Goal: Task Accomplishment & Management: Use online tool/utility

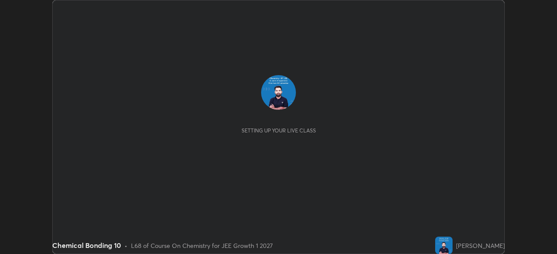
scroll to position [254, 556]
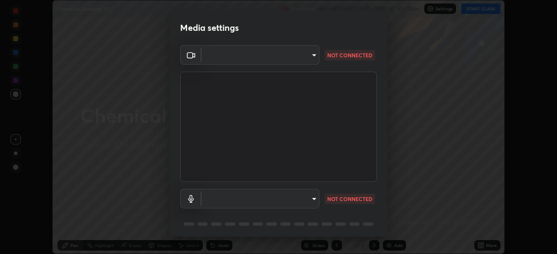
type input "bafefbf306854232f1c8415879f623d8a23ed2e7f75f29e516f3d589604d1bc2"
type input "default"
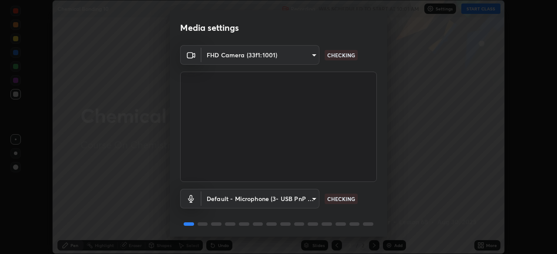
scroll to position [31, 0]
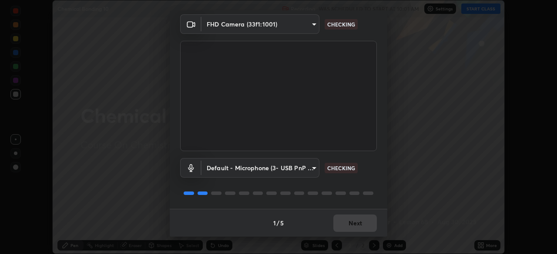
click at [337, 223] on div "1 / 5 Next" at bounding box center [278, 223] width 217 height 28
click at [340, 223] on div "1 / 5 Next" at bounding box center [278, 223] width 217 height 28
click at [341, 223] on div "1 / 5 Next" at bounding box center [278, 223] width 217 height 28
click at [341, 221] on div "1 / 5 Next" at bounding box center [278, 223] width 217 height 28
click at [343, 220] on div "1 / 5 Next" at bounding box center [278, 223] width 217 height 28
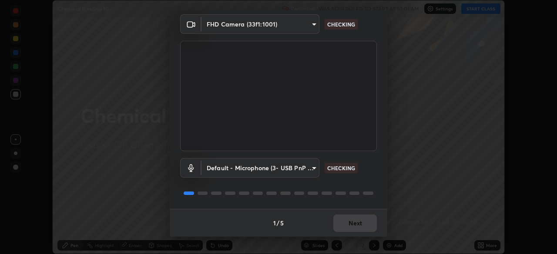
click at [343, 221] on div "1 / 5 Next" at bounding box center [278, 223] width 217 height 28
click at [345, 221] on div "1 / 5 Next" at bounding box center [278, 223] width 217 height 28
click at [347, 218] on div "1 / 5 Next" at bounding box center [278, 223] width 217 height 28
click at [345, 216] on div "1 / 5 Next" at bounding box center [278, 223] width 217 height 28
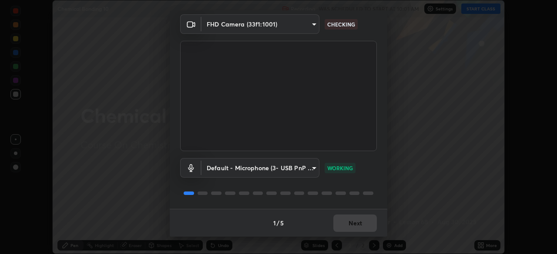
click at [341, 223] on div "1 / 5 Next" at bounding box center [278, 223] width 217 height 28
click at [343, 222] on button "Next" at bounding box center [354, 223] width 43 height 17
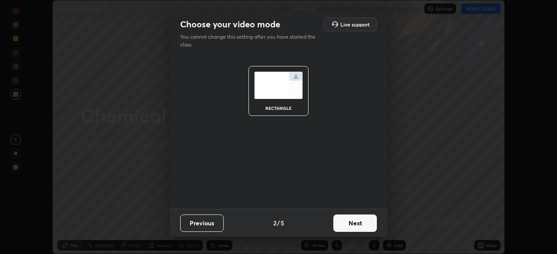
scroll to position [0, 0]
click at [345, 219] on button "Next" at bounding box center [354, 223] width 43 height 17
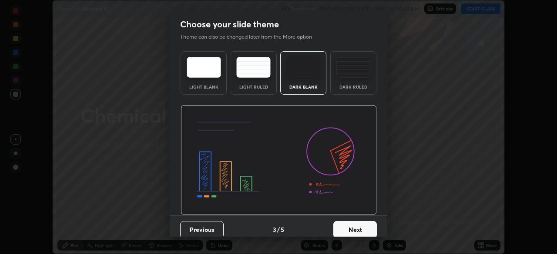
click at [344, 222] on button "Next" at bounding box center [354, 229] width 43 height 17
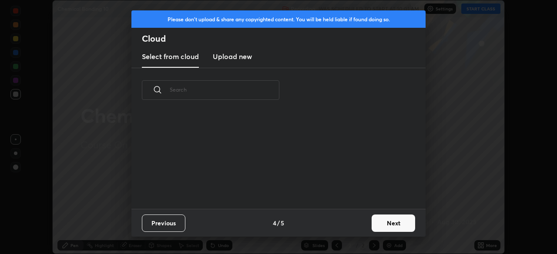
click at [377, 223] on button "Next" at bounding box center [392, 223] width 43 height 17
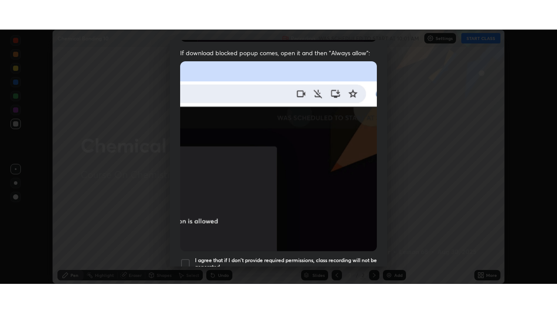
scroll to position [208, 0]
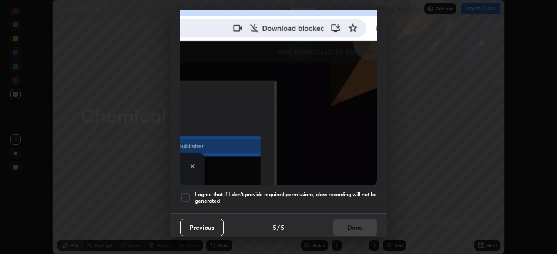
click at [344, 224] on div "Previous 5 / 5 Done" at bounding box center [278, 227] width 217 height 28
click at [345, 225] on div "Previous 5 / 5 Done" at bounding box center [278, 227] width 217 height 28
click at [346, 224] on div "Previous 5 / 5 Done" at bounding box center [278, 227] width 217 height 28
click at [350, 223] on div "Previous 5 / 5 Done" at bounding box center [278, 227] width 217 height 28
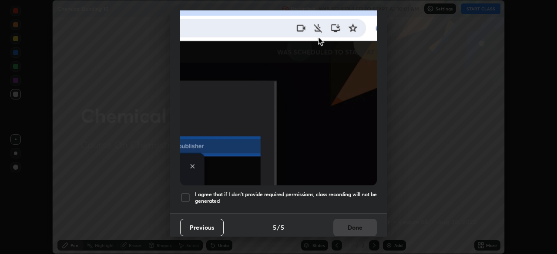
click at [351, 222] on div "Previous 5 / 5 Done" at bounding box center [278, 227] width 217 height 28
click at [351, 223] on div "Previous 5 / 5 Done" at bounding box center [278, 227] width 217 height 28
click at [349, 222] on div "Previous 5 / 5 Done" at bounding box center [278, 227] width 217 height 28
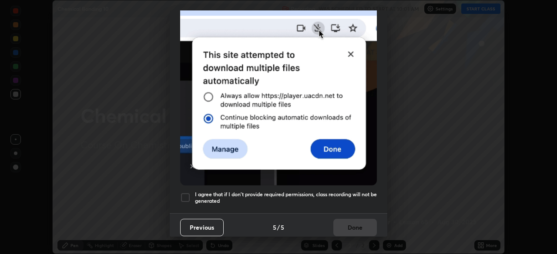
click at [347, 221] on div "Previous 5 / 5 Done" at bounding box center [278, 227] width 217 height 28
click at [345, 224] on div "Previous 5 / 5 Done" at bounding box center [278, 227] width 217 height 28
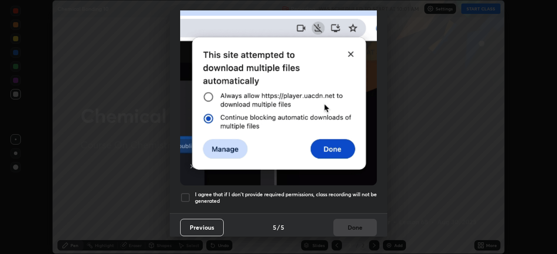
click at [185, 193] on div at bounding box center [185, 198] width 10 height 10
click at [341, 224] on button "Done" at bounding box center [354, 227] width 43 height 17
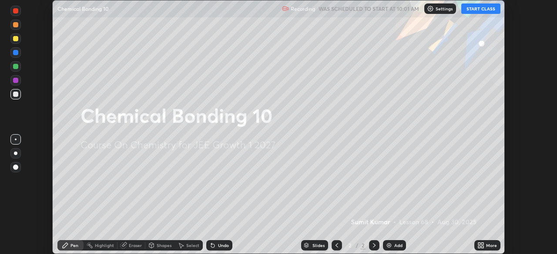
click at [386, 247] on img at bounding box center [388, 245] width 7 height 7
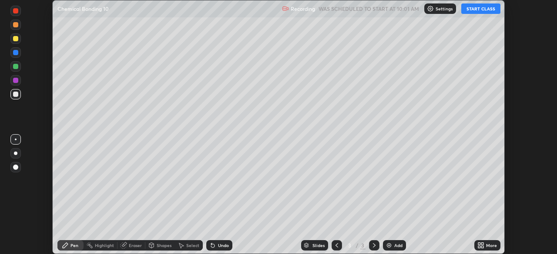
click at [476, 10] on button "START CLASS" at bounding box center [480, 8] width 39 height 10
click at [479, 247] on icon at bounding box center [479, 247] width 2 height 2
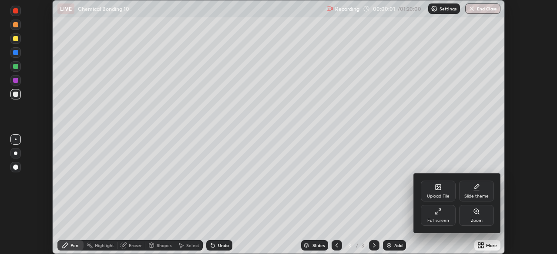
click at [433, 213] on div "Full screen" at bounding box center [437, 215] width 35 height 21
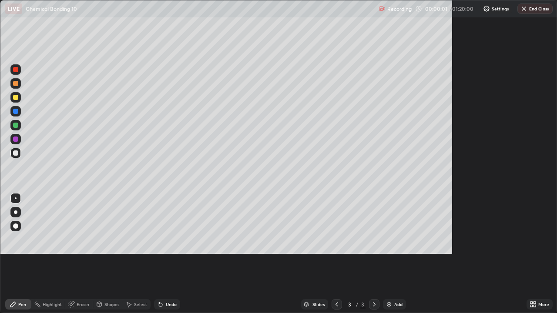
scroll to position [313, 557]
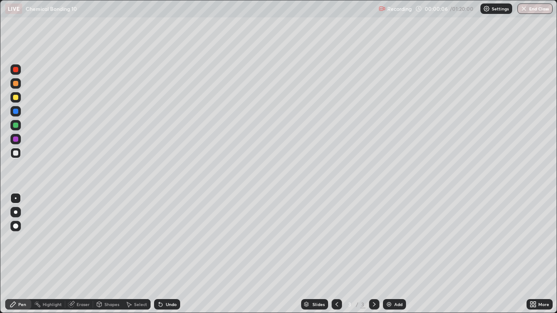
click at [16, 69] on div at bounding box center [15, 69] width 5 height 5
click at [12, 81] on div at bounding box center [15, 83] width 10 height 10
click at [11, 98] on div at bounding box center [15, 97] width 10 height 10
click at [12, 71] on div at bounding box center [15, 69] width 10 height 10
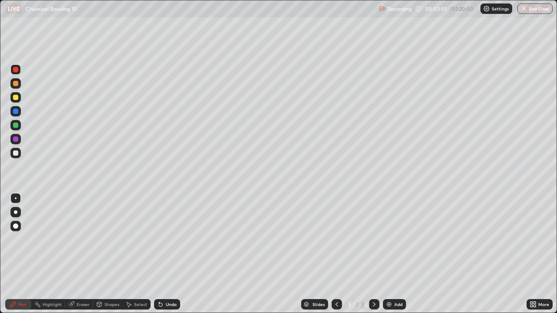
click at [12, 111] on div at bounding box center [15, 111] width 10 height 10
click at [17, 139] on div at bounding box center [15, 139] width 5 height 5
click at [10, 73] on div at bounding box center [15, 70] width 10 height 14
click at [12, 126] on div at bounding box center [15, 125] width 10 height 10
click at [390, 254] on img at bounding box center [388, 304] width 7 height 7
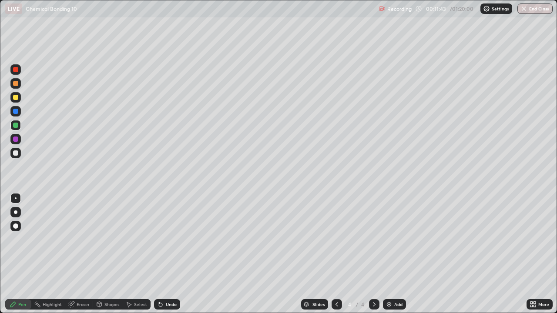
click at [12, 71] on div at bounding box center [15, 69] width 10 height 10
click at [11, 100] on div at bounding box center [15, 97] width 10 height 10
click at [15, 139] on div at bounding box center [15, 139] width 5 height 5
click at [81, 254] on div "Eraser" at bounding box center [83, 304] width 13 height 4
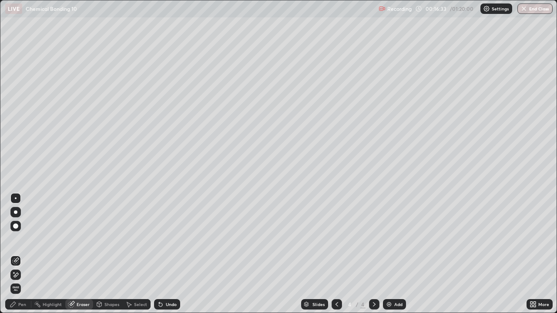
click at [19, 254] on div "Pen" at bounding box center [22, 304] width 8 height 4
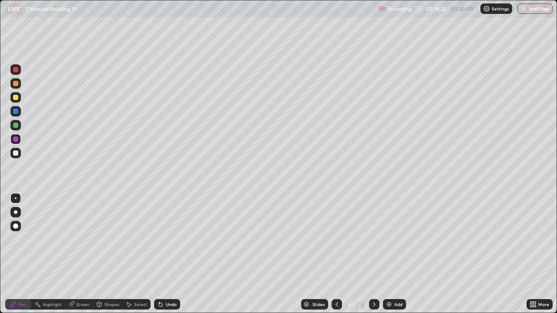
click at [19, 153] on div at bounding box center [15, 153] width 10 height 10
click at [12, 96] on div at bounding box center [15, 97] width 10 height 10
click at [18, 143] on div at bounding box center [15, 139] width 10 height 10
click at [385, 254] on img at bounding box center [388, 304] width 7 height 7
click at [386, 254] on img at bounding box center [388, 304] width 7 height 7
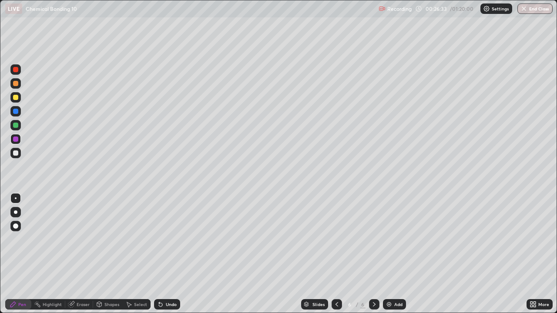
click at [11, 72] on div at bounding box center [15, 69] width 10 height 10
click at [11, 95] on div at bounding box center [15, 97] width 10 height 10
click at [11, 73] on div at bounding box center [15, 69] width 10 height 10
click at [15, 125] on div at bounding box center [15, 125] width 5 height 5
click at [15, 154] on div at bounding box center [15, 152] width 5 height 5
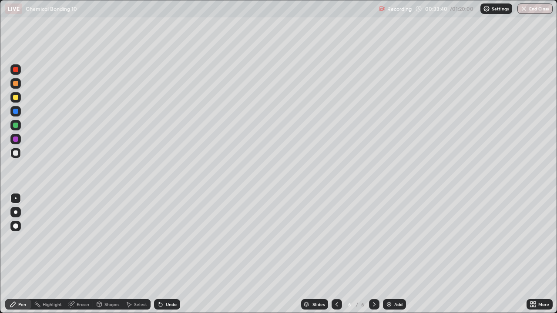
click at [393, 254] on div "Add" at bounding box center [394, 304] width 23 height 10
click at [11, 99] on div at bounding box center [15, 97] width 10 height 10
click at [159, 254] on icon at bounding box center [160, 304] width 3 height 3
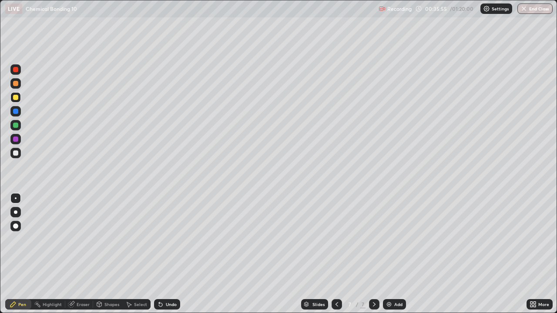
click at [14, 126] on div at bounding box center [15, 125] width 5 height 5
click at [160, 254] on icon at bounding box center [160, 304] width 3 height 3
click at [19, 153] on div at bounding box center [15, 153] width 10 height 10
click at [15, 70] on div at bounding box center [15, 69] width 5 height 5
click at [388, 254] on img at bounding box center [388, 304] width 7 height 7
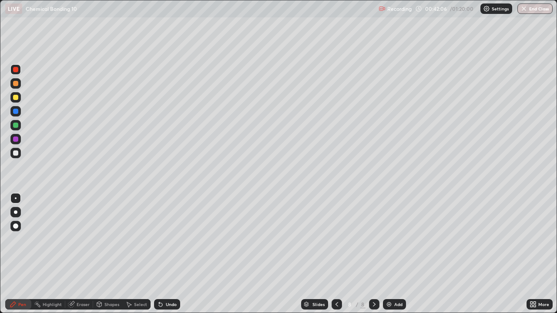
click at [11, 96] on div at bounding box center [15, 97] width 10 height 10
click at [11, 84] on div at bounding box center [15, 83] width 10 height 10
click at [82, 254] on div "Eraser" at bounding box center [83, 304] width 13 height 4
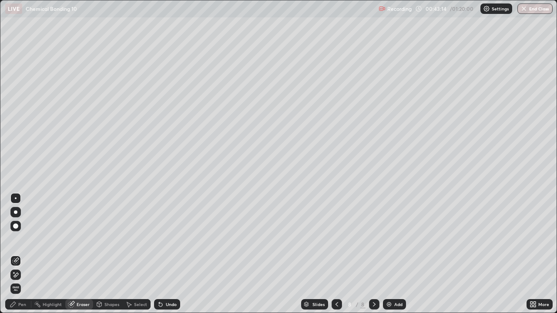
click at [21, 254] on div "Pen" at bounding box center [22, 304] width 8 height 4
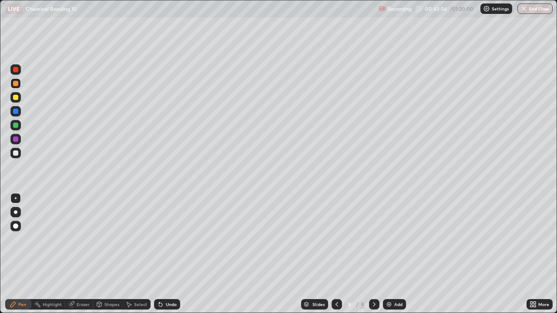
click at [334, 254] on icon at bounding box center [336, 304] width 7 height 7
click at [331, 254] on div at bounding box center [336, 304] width 10 height 10
click at [373, 254] on icon at bounding box center [373, 304] width 7 height 7
click at [374, 254] on icon at bounding box center [373, 304] width 7 height 7
click at [15, 97] on div at bounding box center [15, 97] width 5 height 5
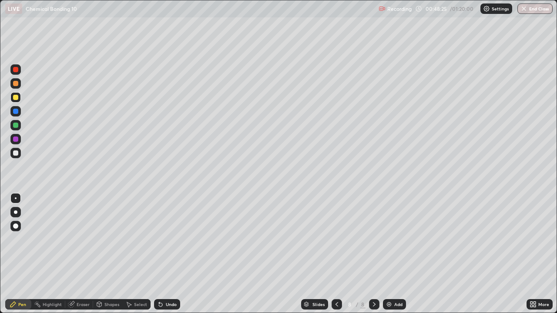
click at [17, 154] on div at bounding box center [15, 152] width 5 height 5
click at [12, 83] on div at bounding box center [15, 83] width 10 height 10
click at [10, 97] on div at bounding box center [15, 97] width 10 height 10
click at [27, 254] on div "Pen" at bounding box center [18, 304] width 26 height 10
click at [390, 254] on img at bounding box center [388, 304] width 7 height 7
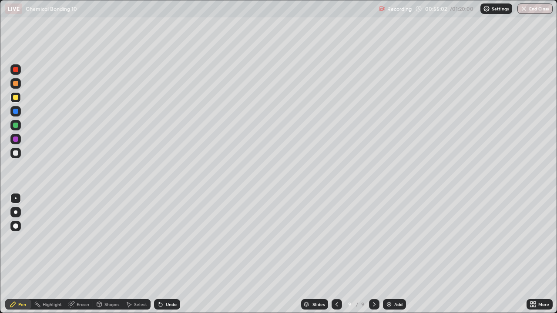
click at [17, 154] on div at bounding box center [15, 152] width 5 height 5
click at [14, 96] on div at bounding box center [15, 97] width 5 height 5
click at [11, 125] on div at bounding box center [15, 125] width 10 height 10
click at [13, 84] on div at bounding box center [15, 83] width 5 height 5
click at [18, 99] on div at bounding box center [15, 97] width 5 height 5
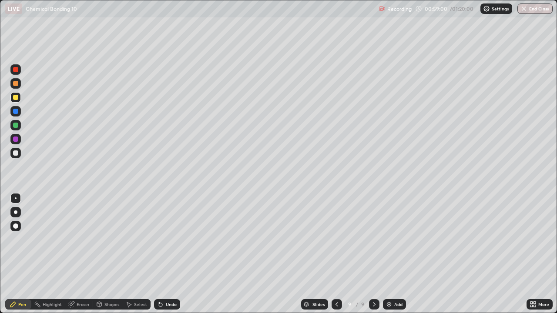
click at [17, 112] on div at bounding box center [15, 111] width 5 height 5
click at [12, 72] on div at bounding box center [15, 69] width 10 height 10
click at [14, 124] on div at bounding box center [15, 125] width 5 height 5
click at [14, 228] on div at bounding box center [15, 225] width 5 height 5
click at [167, 254] on div "Undo" at bounding box center [171, 304] width 11 height 4
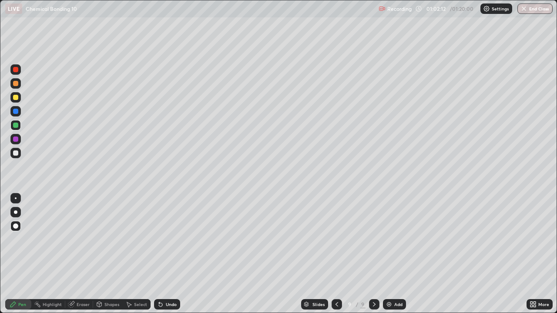
click at [16, 140] on div at bounding box center [15, 139] width 5 height 5
click at [17, 99] on div at bounding box center [15, 97] width 5 height 5
click at [16, 198] on div at bounding box center [16, 198] width 2 height 2
click at [17, 71] on div at bounding box center [15, 69] width 5 height 5
click at [171, 254] on div "Undo" at bounding box center [167, 304] width 26 height 10
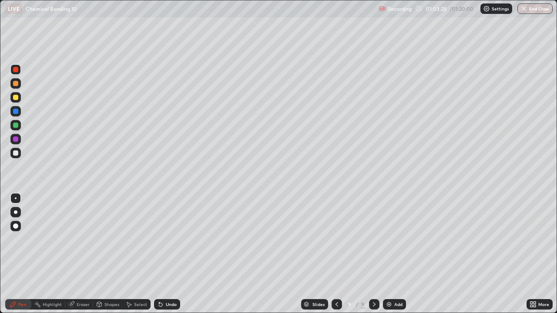
click at [13, 99] on div at bounding box center [15, 97] width 5 height 5
click at [10, 73] on div at bounding box center [15, 70] width 10 height 14
click at [383, 254] on div "Add" at bounding box center [394, 304] width 23 height 10
click at [13, 97] on div at bounding box center [15, 97] width 5 height 5
click at [11, 99] on div at bounding box center [15, 97] width 10 height 10
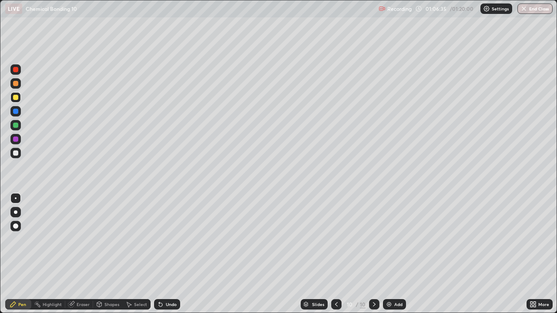
click at [15, 83] on div at bounding box center [15, 83] width 5 height 5
click at [12, 139] on div at bounding box center [15, 139] width 10 height 10
click at [335, 254] on div at bounding box center [336, 304] width 10 height 10
click at [373, 254] on icon at bounding box center [373, 304] width 7 height 7
click at [15, 154] on div at bounding box center [15, 152] width 5 height 5
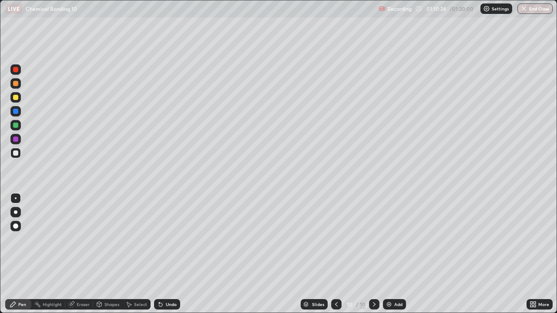
click at [12, 99] on div at bounding box center [15, 97] width 10 height 10
click at [386, 254] on img at bounding box center [388, 304] width 7 height 7
click at [11, 72] on div at bounding box center [15, 69] width 10 height 10
click at [11, 98] on div at bounding box center [15, 97] width 10 height 10
click at [527, 10] on button "End Class" at bounding box center [535, 8] width 34 height 10
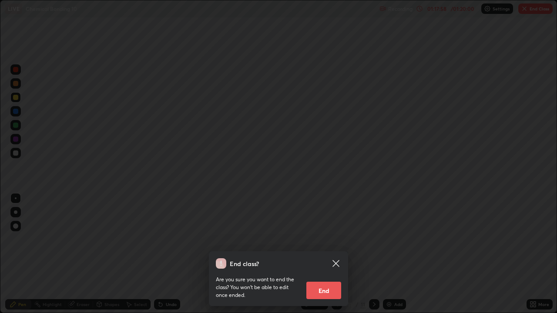
click at [320, 254] on button "End" at bounding box center [323, 290] width 35 height 17
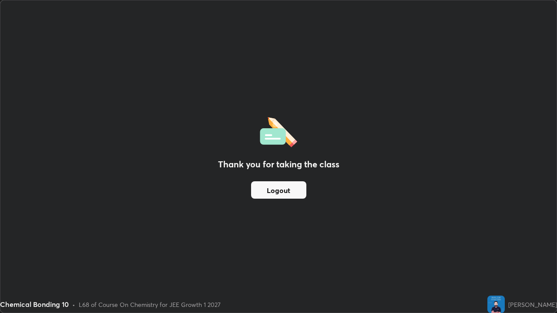
click at [282, 186] on button "Logout" at bounding box center [278, 189] width 55 height 17
